Goal: Task Accomplishment & Management: Manage account settings

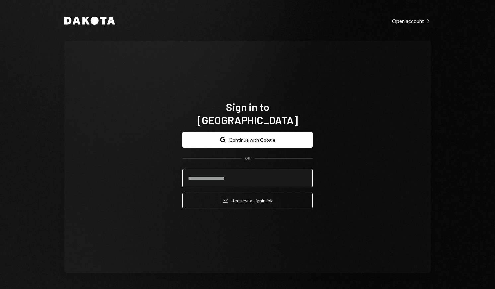
click at [240, 169] on input "email" at bounding box center [247, 178] width 130 height 19
drag, startPoint x: 240, startPoint y: 166, endPoint x: 240, endPoint y: 158, distance: 8.3
click at [240, 169] on input "email" at bounding box center [247, 178] width 130 height 19
click at [242, 169] on input "email" at bounding box center [247, 178] width 130 height 19
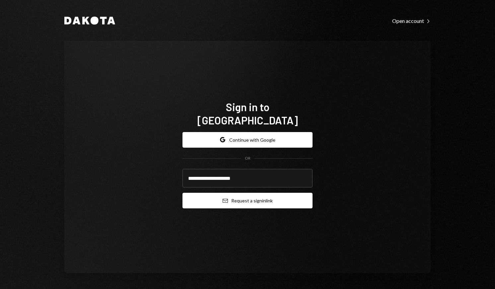
type input "**********"
click at [251, 193] on button "Email Request a sign in link" at bounding box center [247, 201] width 130 height 16
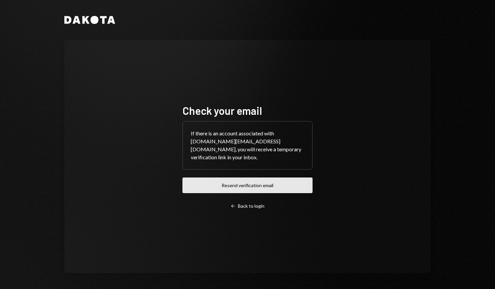
click at [260, 182] on button "Resend verification email" at bounding box center [247, 185] width 130 height 16
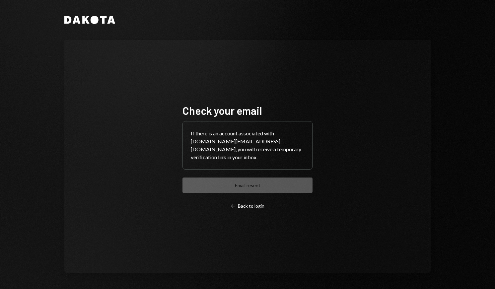
click at [247, 203] on div "Left Arrow Back to login" at bounding box center [248, 206] width 34 height 6
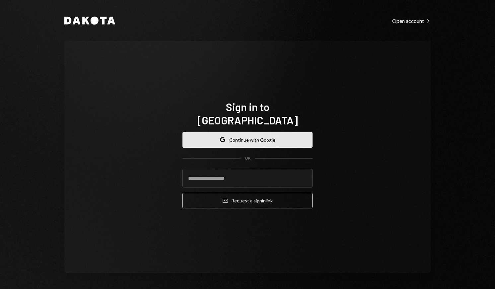
click at [244, 140] on button "Google Continue with Google" at bounding box center [247, 140] width 130 height 16
click at [248, 136] on button "Google Continue with Google" at bounding box center [247, 140] width 130 height 16
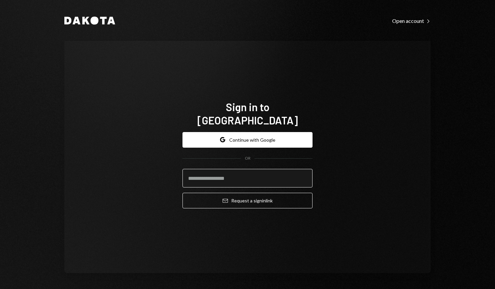
click at [270, 169] on input "email" at bounding box center [247, 178] width 130 height 19
click at [262, 169] on input "email" at bounding box center [247, 178] width 130 height 19
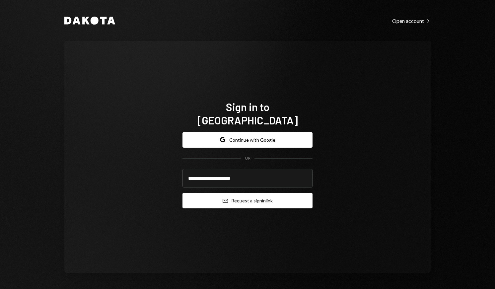
type input "**********"
click at [259, 199] on button "Email Request a sign in link" at bounding box center [247, 201] width 130 height 16
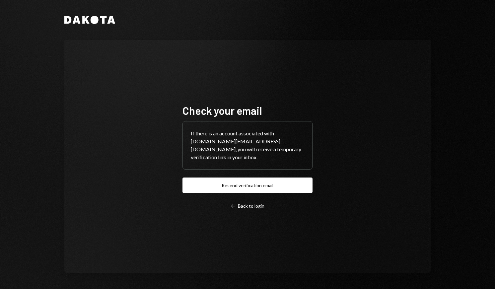
click at [244, 203] on div "Left Arrow Back to login" at bounding box center [248, 206] width 34 height 6
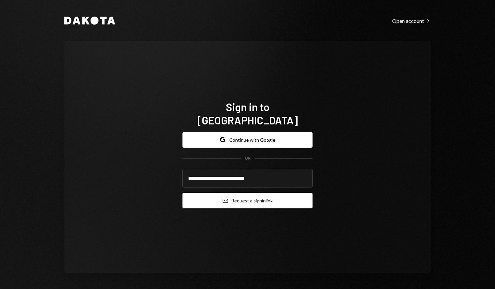
type input "**********"
click at [245, 193] on button "Email Request a sign in link" at bounding box center [247, 201] width 130 height 16
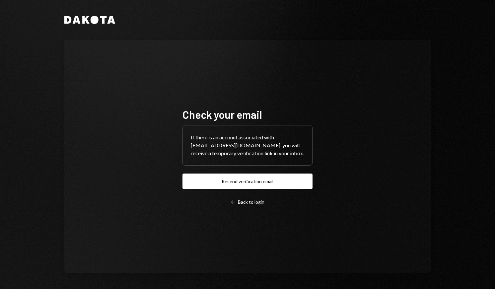
click at [242, 200] on div "Left Arrow Back to login" at bounding box center [248, 202] width 34 height 6
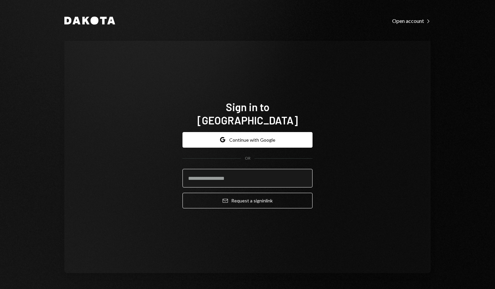
click at [245, 171] on input "email" at bounding box center [247, 178] width 130 height 19
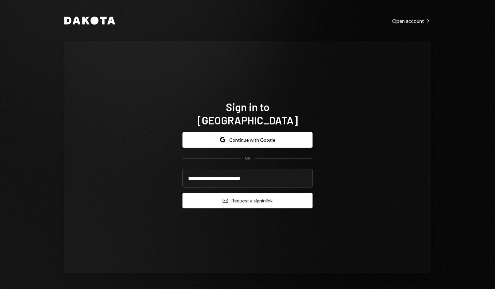
type input "**********"
click at [250, 197] on button "Email Request a sign in link" at bounding box center [247, 201] width 130 height 16
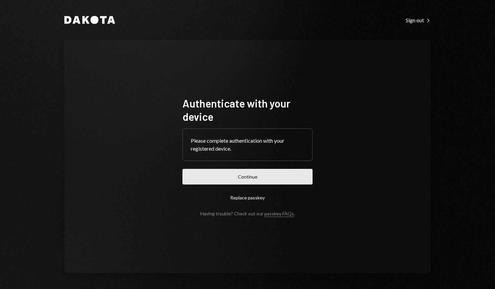
click at [273, 176] on button "Continue" at bounding box center [247, 177] width 130 height 16
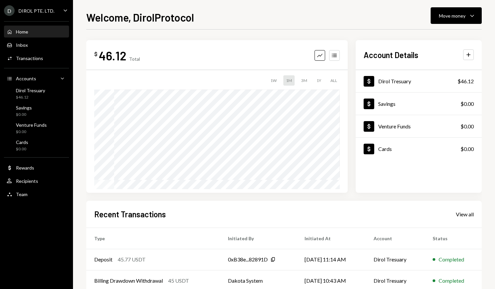
scroll to position [79, 0]
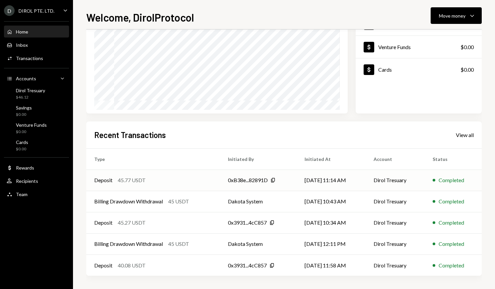
click at [334, 177] on td "[DATE] 11:14 AM" at bounding box center [331, 179] width 69 height 21
click at [338, 183] on td "[DATE] 11:14 AM" at bounding box center [331, 179] width 69 height 21
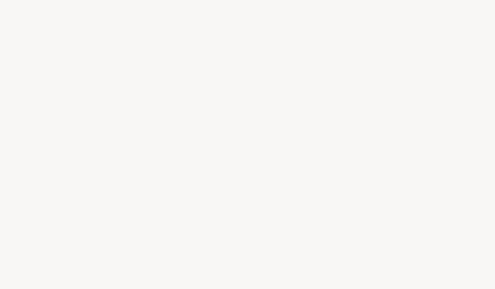
click at [338, 183] on div at bounding box center [247, 144] width 495 height 289
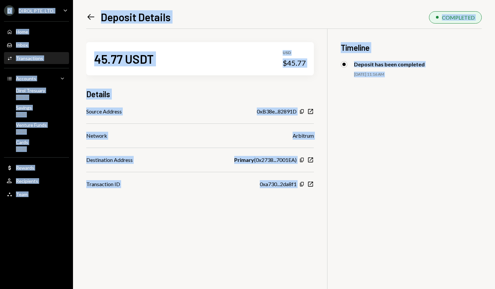
click at [338, 183] on div "45.77 USDT USD $45.77 Details Source Address 0xB38e...82891D Copy New Window Ne…" at bounding box center [283, 173] width 395 height 289
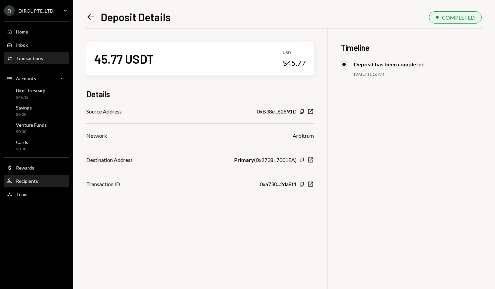
click at [29, 178] on div "Recipients" at bounding box center [27, 181] width 22 height 6
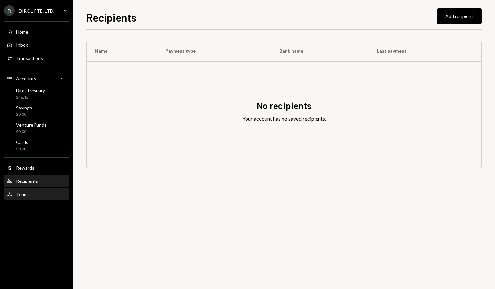
click at [29, 192] on div "Team Team" at bounding box center [37, 194] width 60 height 6
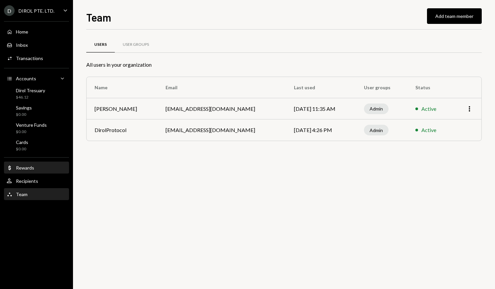
click at [33, 171] on div "Dollar Rewards" at bounding box center [37, 167] width 60 height 11
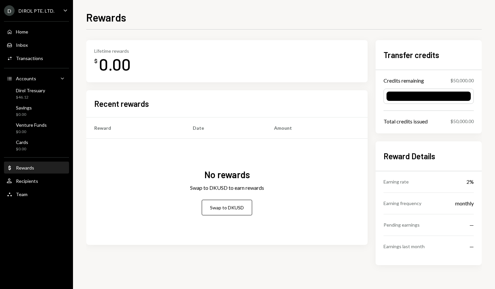
click at [44, 11] on div "DIROL PTE. LTD." at bounding box center [37, 11] width 36 height 6
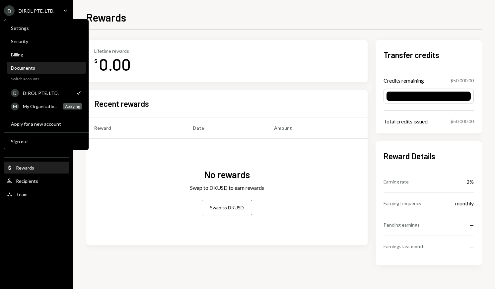
click at [28, 67] on div "Documents" at bounding box center [46, 68] width 71 height 6
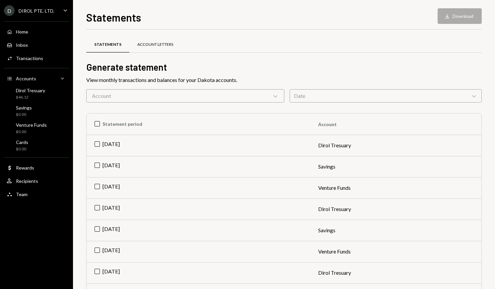
click at [149, 38] on div "Account Letters" at bounding box center [155, 45] width 52 height 16
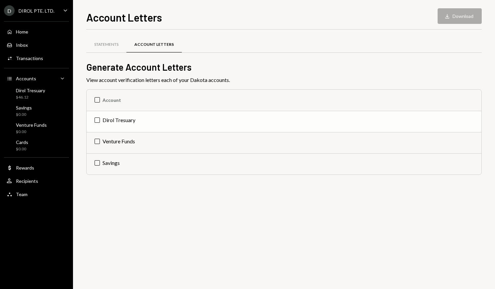
click at [114, 117] on td "Dirol Tresuary" at bounding box center [284, 121] width 395 height 21
click at [456, 14] on button "Download Download" at bounding box center [459, 16] width 44 height 16
click at [108, 48] on div "Statements" at bounding box center [106, 45] width 40 height 16
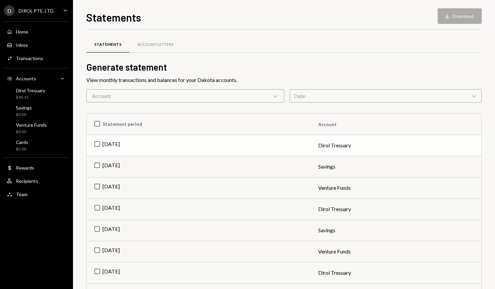
click at [102, 141] on td "Sep 2025" at bounding box center [199, 145] width 224 height 21
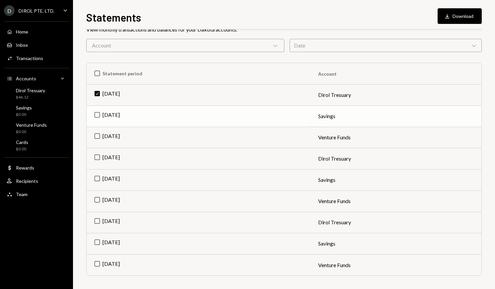
click at [112, 117] on td "Sep 2025" at bounding box center [199, 115] width 224 height 21
click at [111, 139] on td "Sep 2025" at bounding box center [199, 137] width 224 height 21
click at [110, 164] on td "Aug 2025" at bounding box center [199, 158] width 224 height 21
click at [110, 175] on td "Aug 2025" at bounding box center [199, 179] width 224 height 21
click at [110, 194] on td "Aug 2025" at bounding box center [199, 200] width 224 height 21
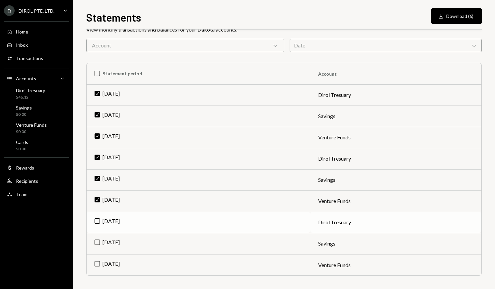
click at [110, 215] on td "Jul 2025" at bounding box center [199, 222] width 224 height 21
click at [110, 232] on td "Check Jul 2025" at bounding box center [199, 222] width 224 height 21
click at [110, 244] on td "Jul 2025" at bounding box center [199, 243] width 224 height 21
click at [109, 264] on td "Jul 2025" at bounding box center [199, 264] width 224 height 21
click at [116, 228] on td "Jul 2025" at bounding box center [199, 222] width 224 height 21
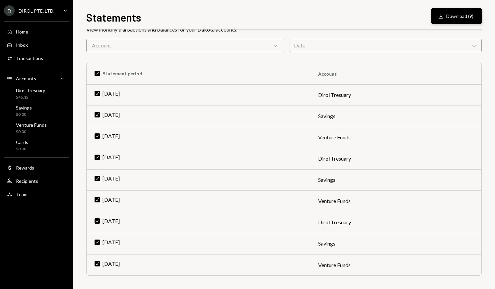
click at [475, 22] on button "Download Download (9)" at bounding box center [456, 16] width 50 height 16
click at [7, 275] on div "D DIROL PTE. LTD. Caret Down Home Home Inbox Inbox Activities Transactions Acco…" at bounding box center [36, 144] width 73 height 289
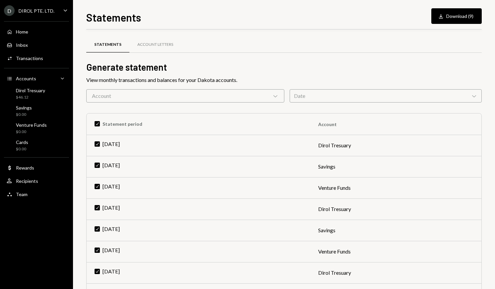
scroll to position [50, 0]
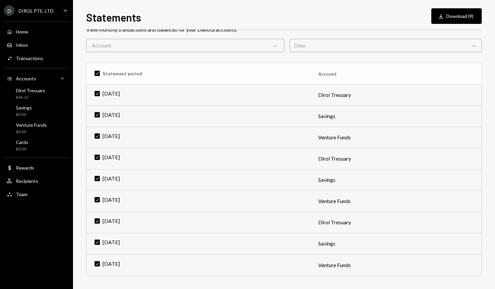
click at [98, 79] on th "Check Statement period" at bounding box center [199, 73] width 224 height 21
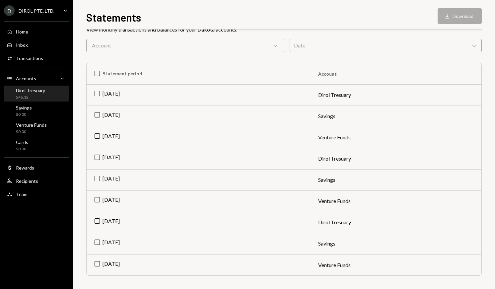
click at [50, 90] on div "Dirol Tresuary $46.12" at bounding box center [37, 94] width 60 height 13
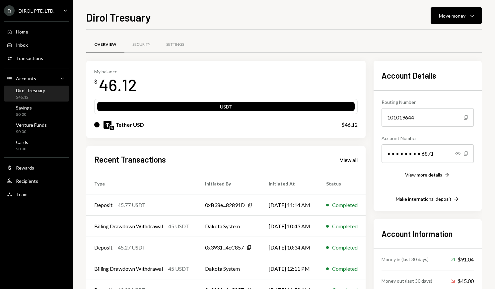
click at [51, 2] on ul "D DIROL PTE. LTD. Caret Down Home Home Inbox Inbox Activities Transactions Acco…" at bounding box center [36, 100] width 73 height 201
click at [52, 9] on div "DIROL PTE. LTD." at bounding box center [37, 11] width 36 height 6
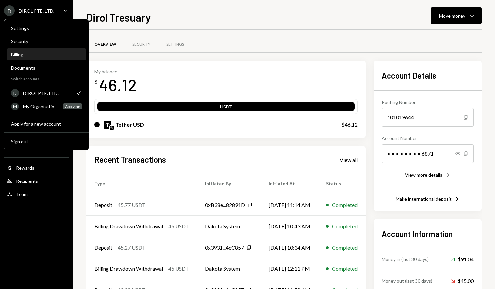
click at [41, 59] on div "Billing" at bounding box center [46, 54] width 71 height 11
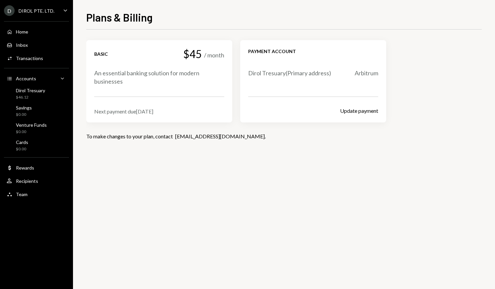
click at [57, 8] on div "D DIROL PTE. LTD. Caret Down" at bounding box center [36, 10] width 73 height 11
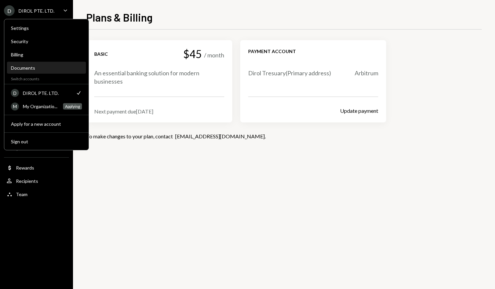
click at [50, 65] on div "Documents" at bounding box center [46, 68] width 71 height 6
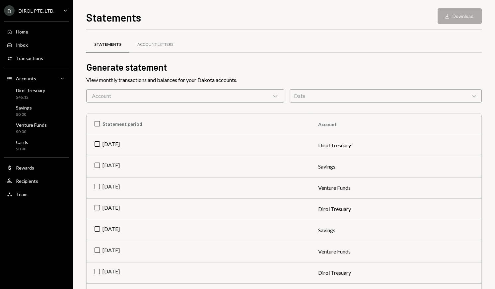
click at [65, 12] on icon "Caret Down" at bounding box center [65, 10] width 7 height 7
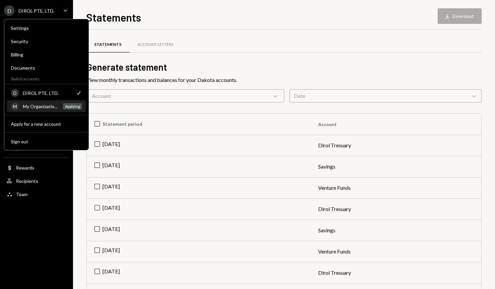
click at [57, 105] on div "My Organizatio..." at bounding box center [41, 106] width 36 height 6
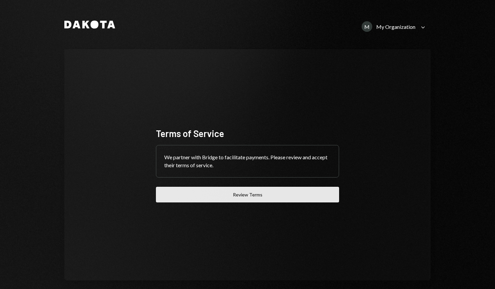
click at [239, 199] on button "Review Terms" at bounding box center [247, 195] width 183 height 16
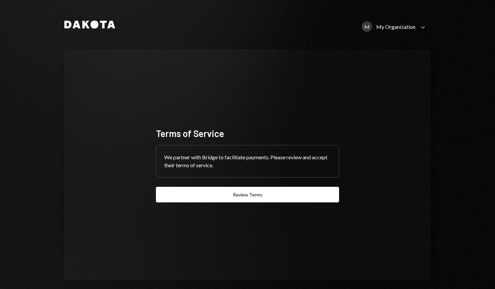
click at [416, 31] on div "M My Organization Caret Down" at bounding box center [394, 26] width 73 height 11
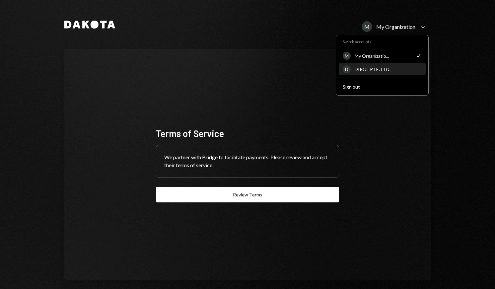
click at [378, 69] on div "DIROL PTE. LTD." at bounding box center [388, 69] width 67 height 6
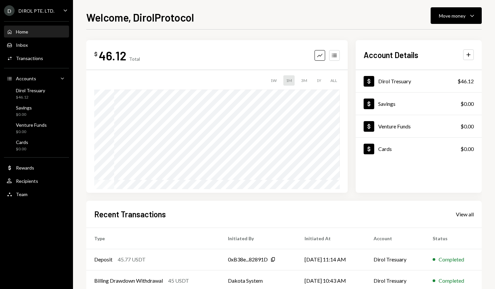
click at [55, 9] on div "D DIROL PTE. LTD. Caret Down" at bounding box center [36, 10] width 73 height 11
drag, startPoint x: 63, startPoint y: 182, endPoint x: 13, endPoint y: 98, distance: 98.1
